Goal: Task Accomplishment & Management: Complete application form

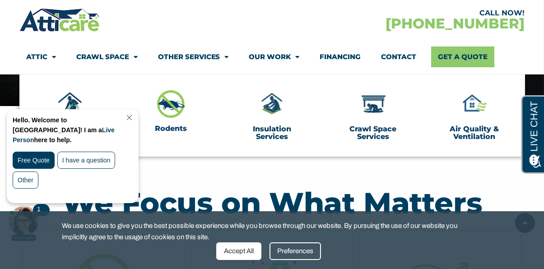
scroll to position [283, 0]
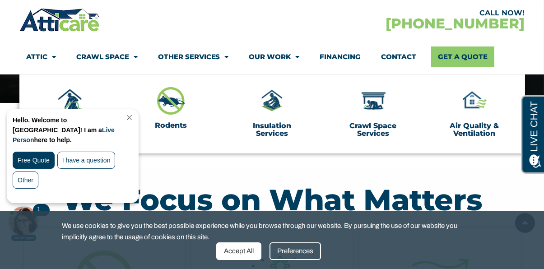
click at [135, 117] on link "Close Chat" at bounding box center [128, 117] width 12 height 7
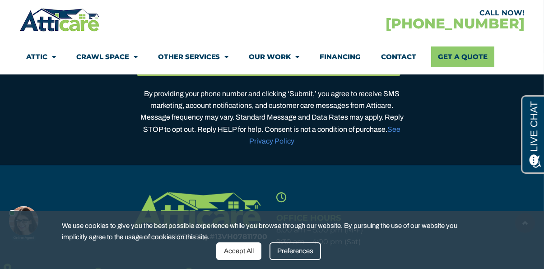
scroll to position [2760, 0]
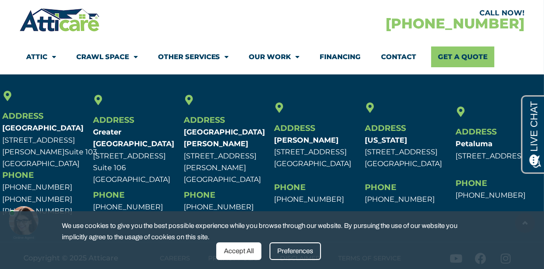
click at [397, 56] on link "Contact" at bounding box center [399, 57] width 35 height 21
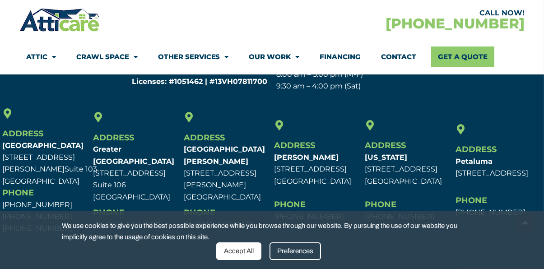
scroll to position [727, 0]
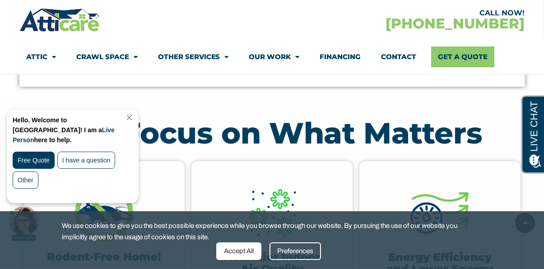
scroll to position [459, 0]
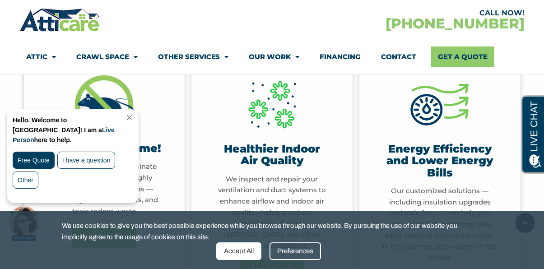
click at [135, 118] on link "Close Chat" at bounding box center [128, 117] width 12 height 7
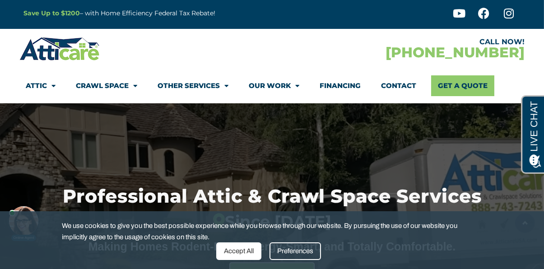
scroll to position [0, 0]
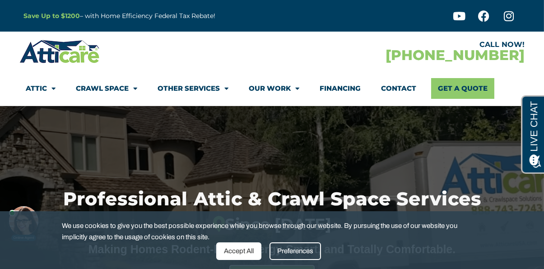
click at [394, 87] on link "Contact" at bounding box center [399, 88] width 35 height 21
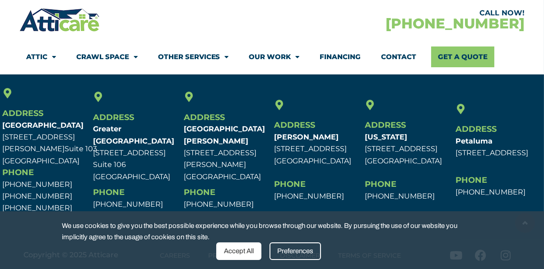
scroll to position [727, 0]
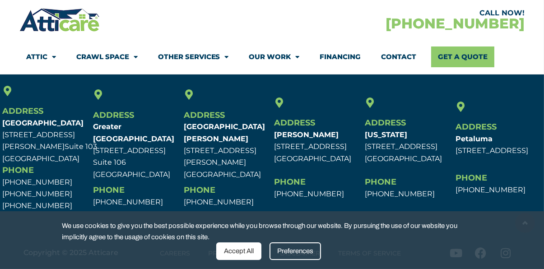
drag, startPoint x: 364, startPoint y: 138, endPoint x: 446, endPoint y: 152, distance: 83.1
click at [446, 152] on div "Address [US_STATE] [STREET_ADDRESS] [GEOGRAPHIC_DATA], [GEOGRAPHIC_DATA] Phone …" at bounding box center [408, 149] width 91 height 131
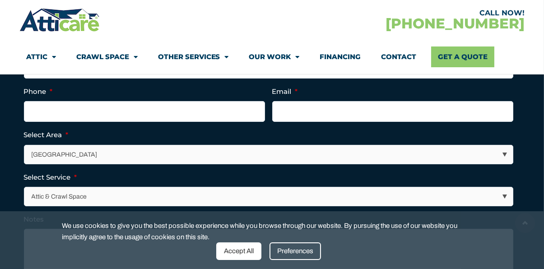
scroll to position [285, 0]
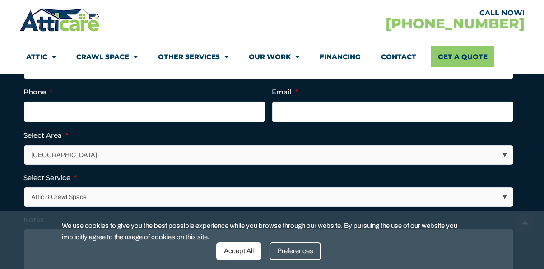
click at [197, 156] on select "Los Angeles Area San Francisco Bay Area New Jersey / New York Area Other Areas" at bounding box center [268, 155] width 489 height 19
select select "[US_STATE] / [US_STATE][GEOGRAPHIC_DATA]"
click at [24, 146] on select "Los Angeles Area San Francisco Bay Area New Jersey / New York Area Other Areas" at bounding box center [268, 155] width 489 height 19
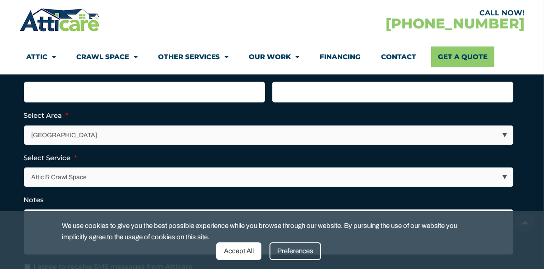
scroll to position [307, 0]
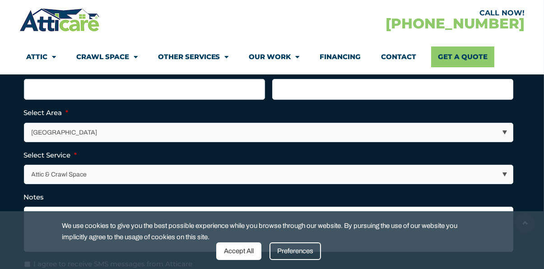
type input "(___) ___-____"
click at [45, 86] on input "(___) ___-____" at bounding box center [144, 89] width 241 height 21
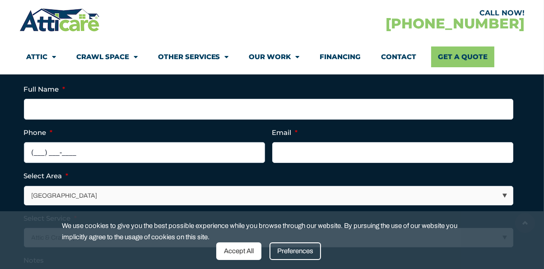
scroll to position [238, 0]
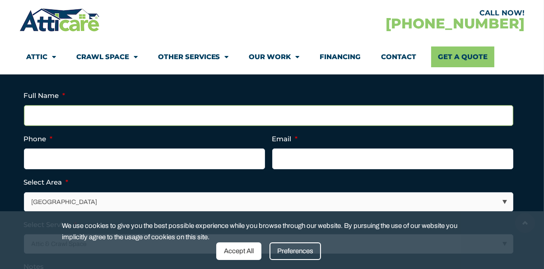
click at [46, 112] on input "Full Name *" at bounding box center [269, 115] width 490 height 21
type input "Ihor Sydoryk"
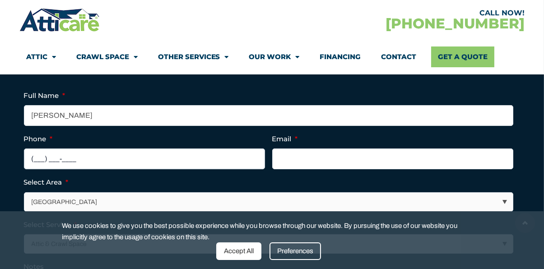
click at [41, 152] on input "(___) ___-____" at bounding box center [144, 159] width 241 height 21
type input "(973) 563-3205"
click at [287, 155] on input "Email *" at bounding box center [392, 159] width 241 height 21
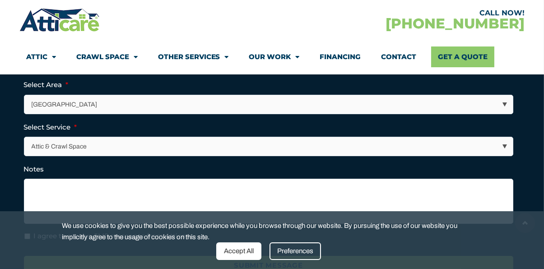
scroll to position [368, 0]
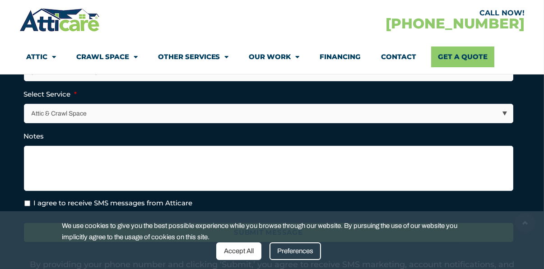
type input "ivsydoryk@gmail.com"
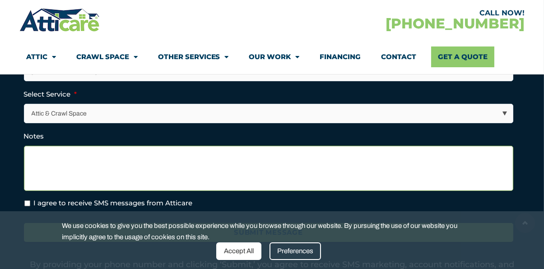
click at [187, 166] on textarea "Notes" at bounding box center [269, 168] width 490 height 45
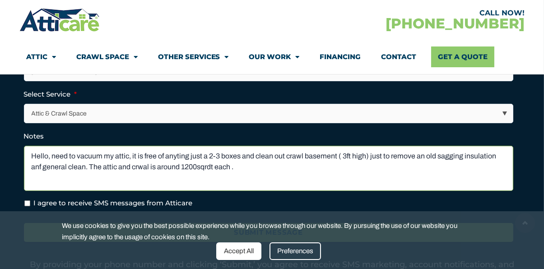
click at [142, 166] on textarea "Hello, need to vacuum my attic, it is free of anyting just a 2-3 boxes and clea…" at bounding box center [269, 168] width 490 height 45
click at [177, 150] on textarea "Hello, need to vacuum my attic, it is free of anyting just a 2-3 boxes and clea…" at bounding box center [269, 168] width 490 height 45
click at [246, 169] on textarea "Hello, need to vacuum my attic, it is free of anything just a 2-3 boxes and cle…" at bounding box center [269, 168] width 490 height 45
click at [322, 166] on textarea "Hello, need to vacuum my attic, it is free of anything just a 2-3 boxes and cle…" at bounding box center [269, 168] width 490 height 45
click at [300, 166] on textarea "Hello, need to vacuum my attic, it is free of anything just a 2-3 boxes and cle…" at bounding box center [269, 168] width 490 height 45
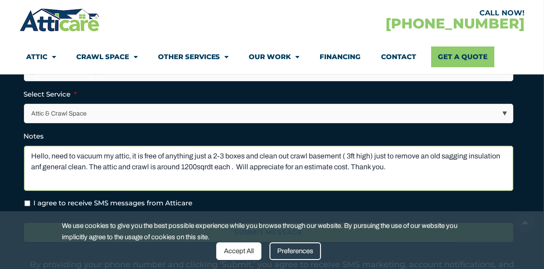
click at [34, 164] on textarea "Hello, need to vacuum my attic, it is free of anything just a 2-3 boxes and cle…" at bounding box center [269, 168] width 490 height 45
drag, startPoint x: 31, startPoint y: 153, endPoint x: 441, endPoint y: 168, distance: 410.1
click at [441, 168] on textarea "Hello, need to vacuum my attic, it is free of anything just a 2-3 boxes and cle…" at bounding box center [269, 168] width 490 height 45
click at [426, 166] on textarea "Hello, need to vacuum my attic, it is free of anything just a 2-3 boxes and cle…" at bounding box center [269, 168] width 490 height 45
type textarea "Hello, need to vacuum my attic, it is free of anything just a 2-3 boxes and cle…"
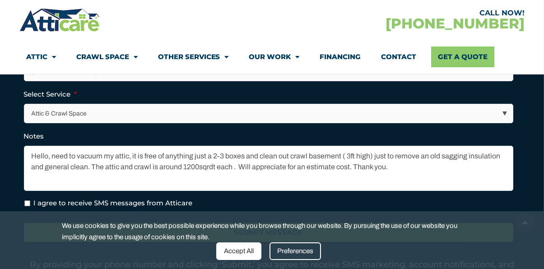
click at [240, 254] on div "Accept All" at bounding box center [238, 252] width 45 height 18
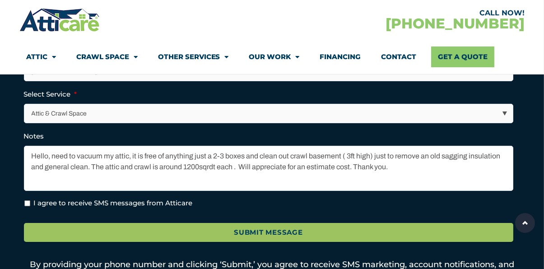
click at [30, 204] on li "I agree to receive SMS messages from Atticare" at bounding box center [272, 203] width 497 height 10
click at [20, 203] on div "Call Now! 1-866-488-1845 Full Name * Ihor Sydoryk Phone * (973) 563-3205 Email …" at bounding box center [272, 103] width 506 height 422
click at [26, 202] on input "I agree to receive SMS messages from Atticare" at bounding box center [27, 204] width 6 height 6
checkbox input "true"
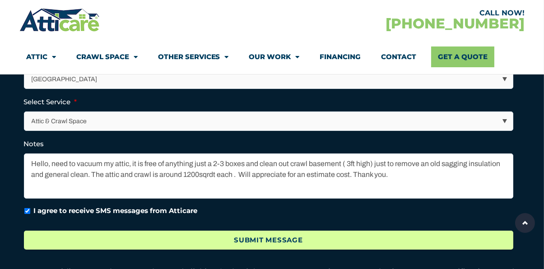
scroll to position [361, 0]
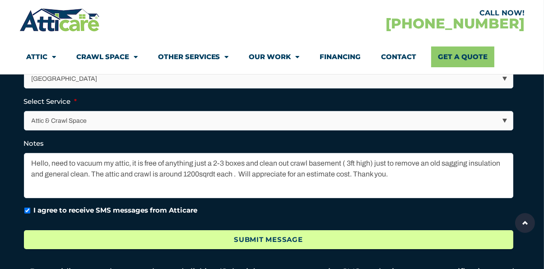
click at [258, 234] on input "Submit Message" at bounding box center [269, 239] width 490 height 19
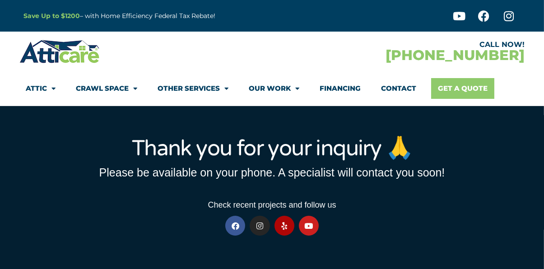
click at [469, 90] on link "Get A Quote" at bounding box center [463, 88] width 63 height 21
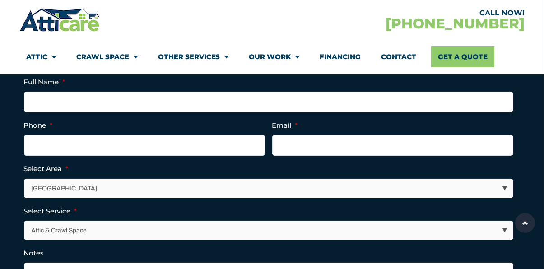
scroll to position [257, 0]
